Goal: Task Accomplishment & Management: Use online tool/utility

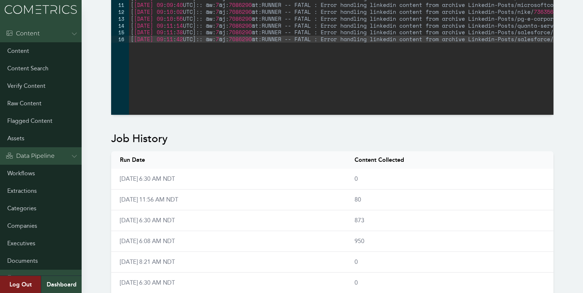
scroll to position [383, 0]
